Goal: Transaction & Acquisition: Purchase product/service

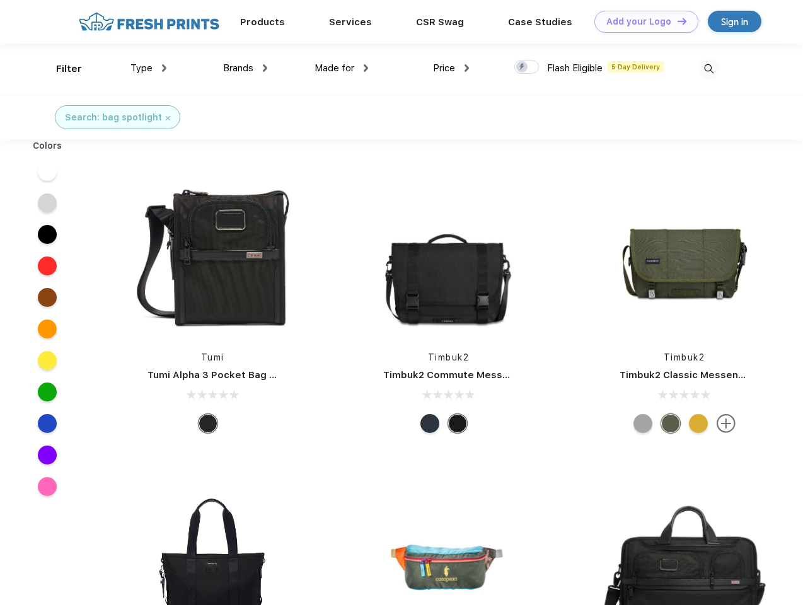
scroll to position [1, 0]
click at [642, 21] on link "Add your Logo Design Tool" at bounding box center [647, 22] width 104 height 22
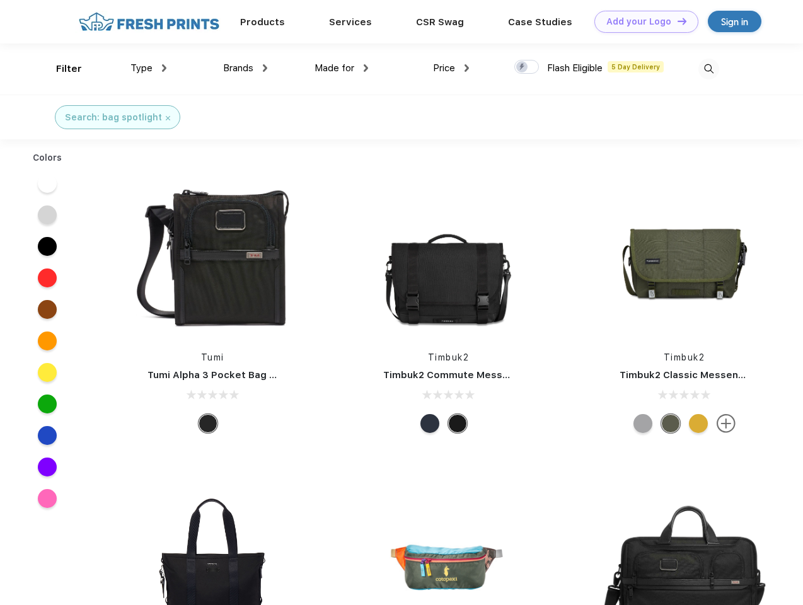
click at [0, 0] on div "Design Tool" at bounding box center [0, 0] width 0 height 0
click at [676, 21] on link "Add your Logo Design Tool" at bounding box center [647, 22] width 104 height 22
click at [61, 69] on div "Filter" at bounding box center [69, 69] width 26 height 15
click at [149, 68] on span "Type" at bounding box center [142, 67] width 22 height 11
click at [245, 68] on span "Brands" at bounding box center [238, 67] width 30 height 11
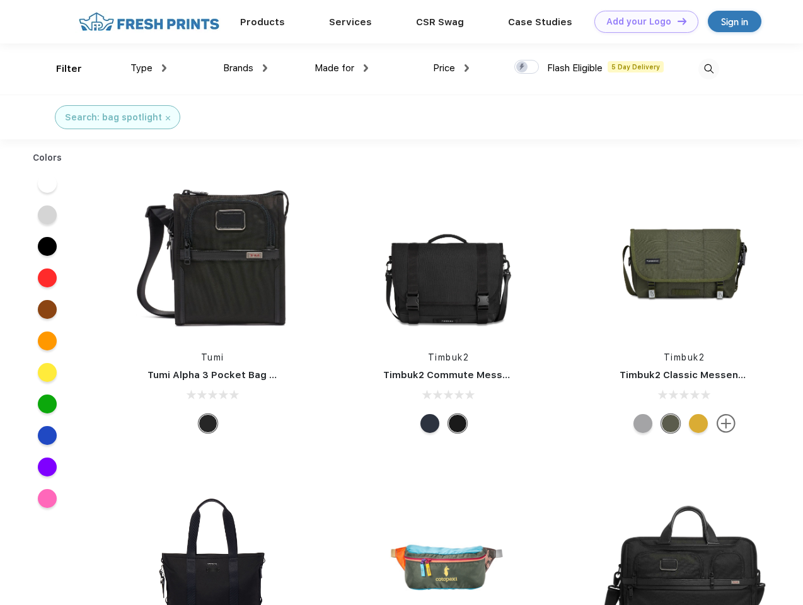
click at [342, 68] on span "Made for" at bounding box center [335, 67] width 40 height 11
click at [451, 68] on span "Price" at bounding box center [444, 67] width 22 height 11
click at [527, 67] on div at bounding box center [526, 67] width 25 height 14
click at [523, 67] on input "checkbox" at bounding box center [518, 63] width 8 height 8
click at [709, 69] on img at bounding box center [709, 69] width 21 height 21
